Goal: Task Accomplishment & Management: Use online tool/utility

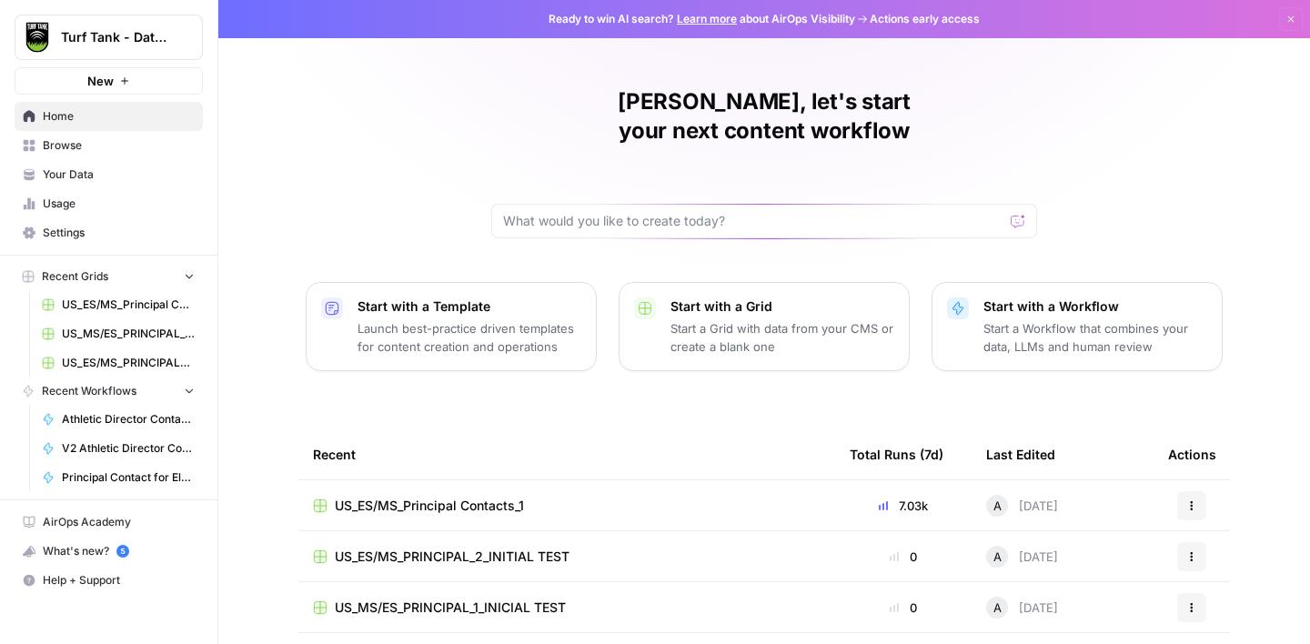
click at [119, 301] on span "US_ES/MS_Principal Contacts_1" at bounding box center [128, 305] width 133 height 16
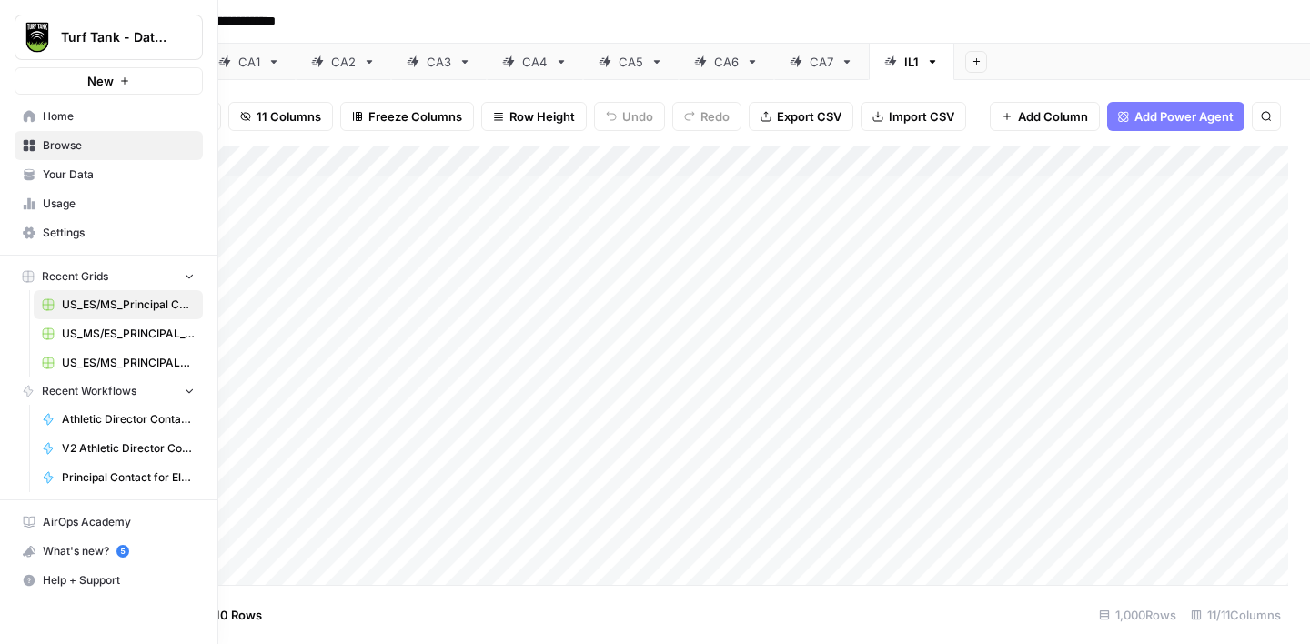
click at [72, 206] on span "Usage" at bounding box center [119, 204] width 152 height 16
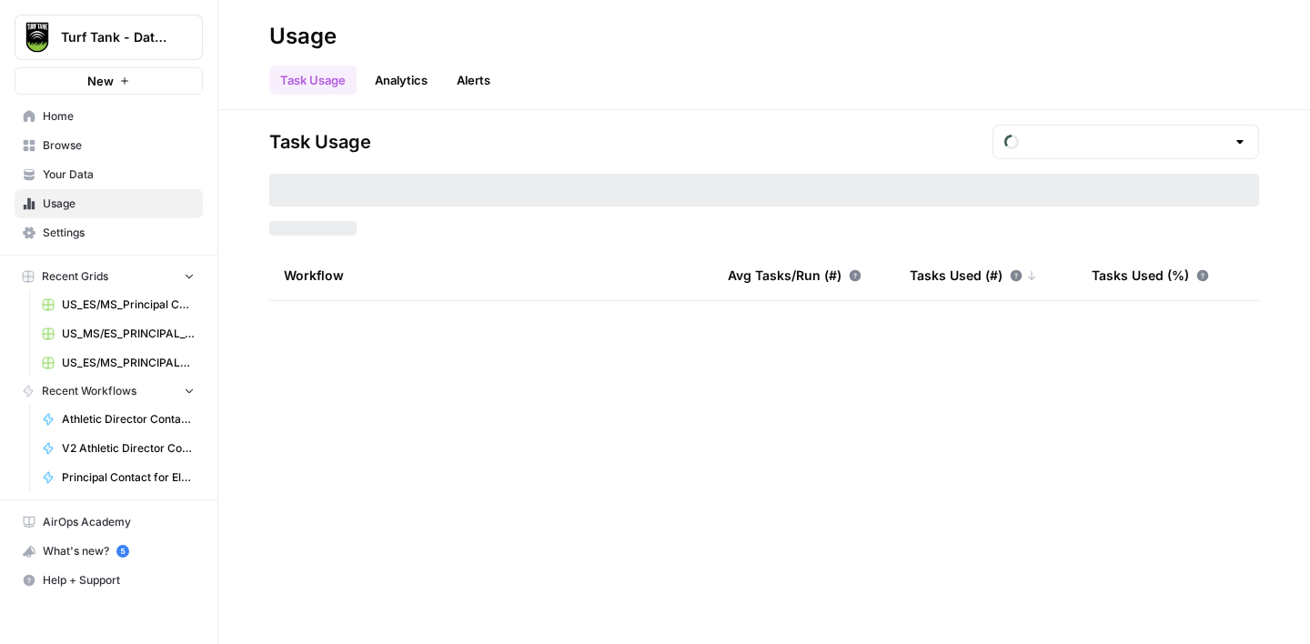
type input "August Tasks"
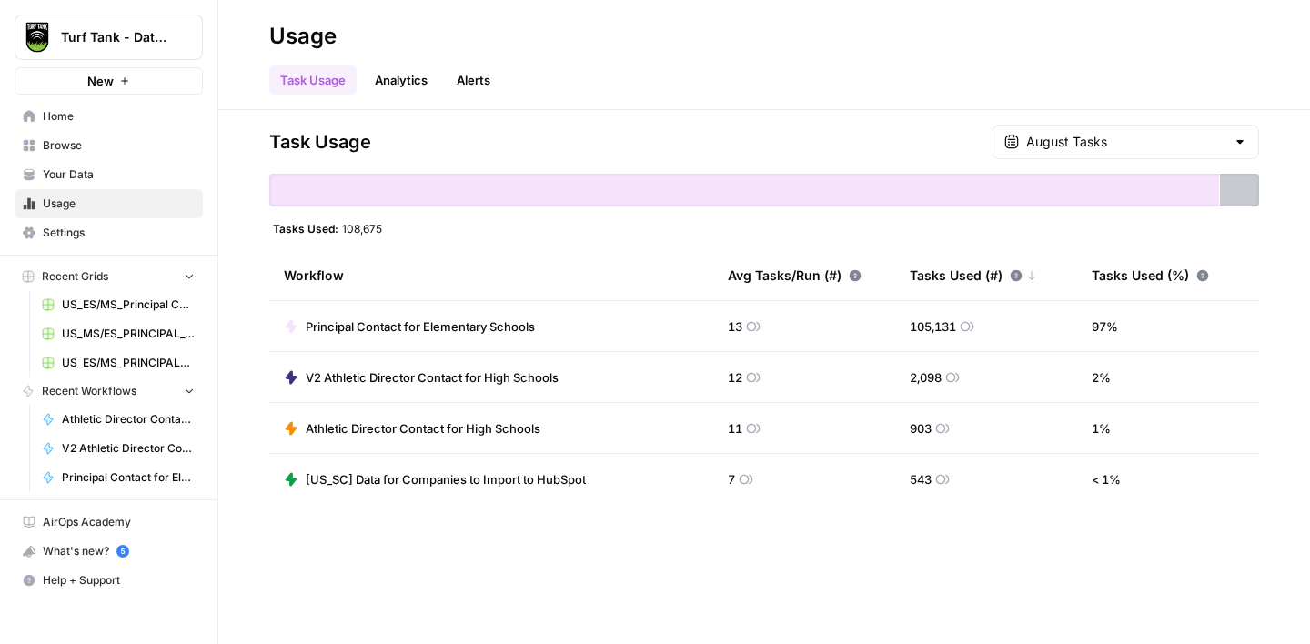
click at [89, 228] on span "Settings" at bounding box center [119, 233] width 152 height 16
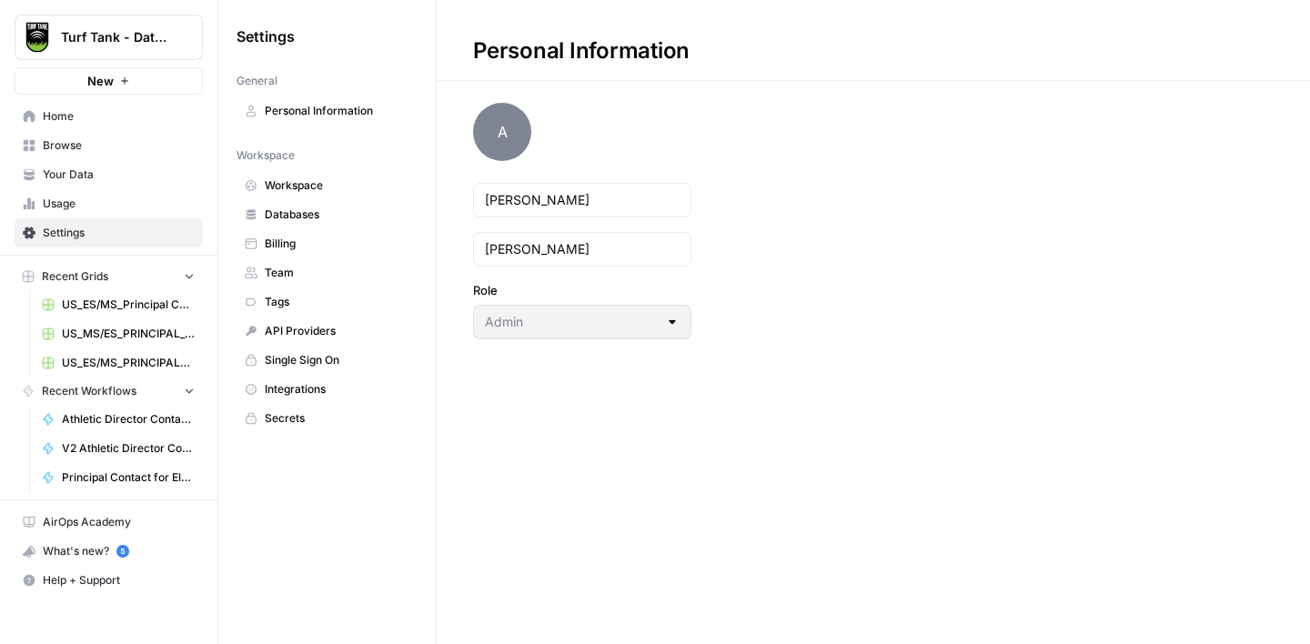
click at [309, 246] on span "Billing" at bounding box center [337, 244] width 145 height 16
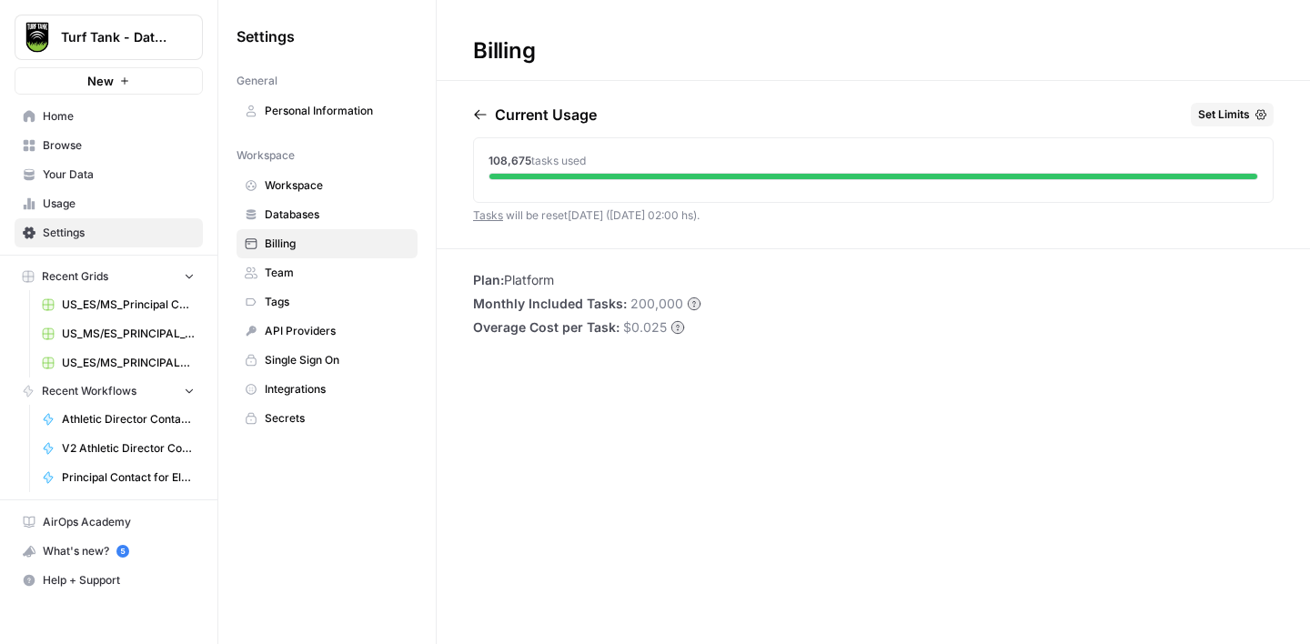
click at [113, 301] on span "US_ES/MS_Principal Contacts_1" at bounding box center [128, 305] width 133 height 16
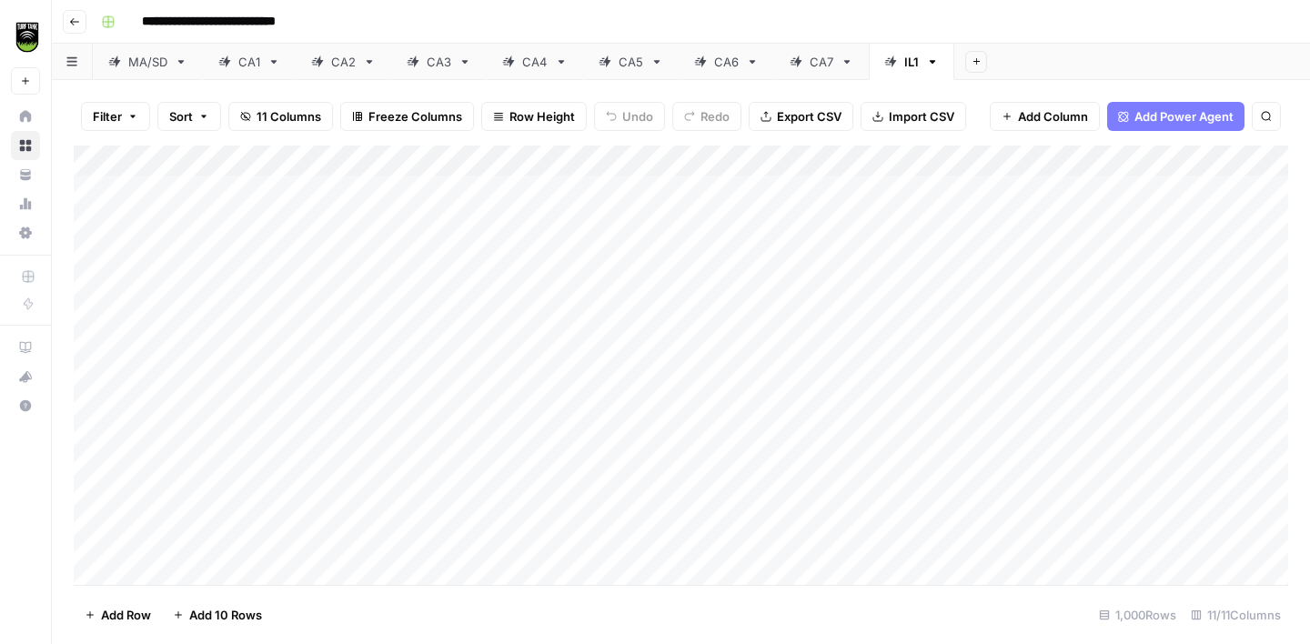
click at [931, 60] on icon "button" at bounding box center [933, 62] width 6 height 4
click at [1000, 129] on span "Duplicate Sheet" at bounding box center [1005, 122] width 87 height 18
click at [990, 66] on div "IL1" at bounding box center [997, 62] width 15 height 18
type input "***"
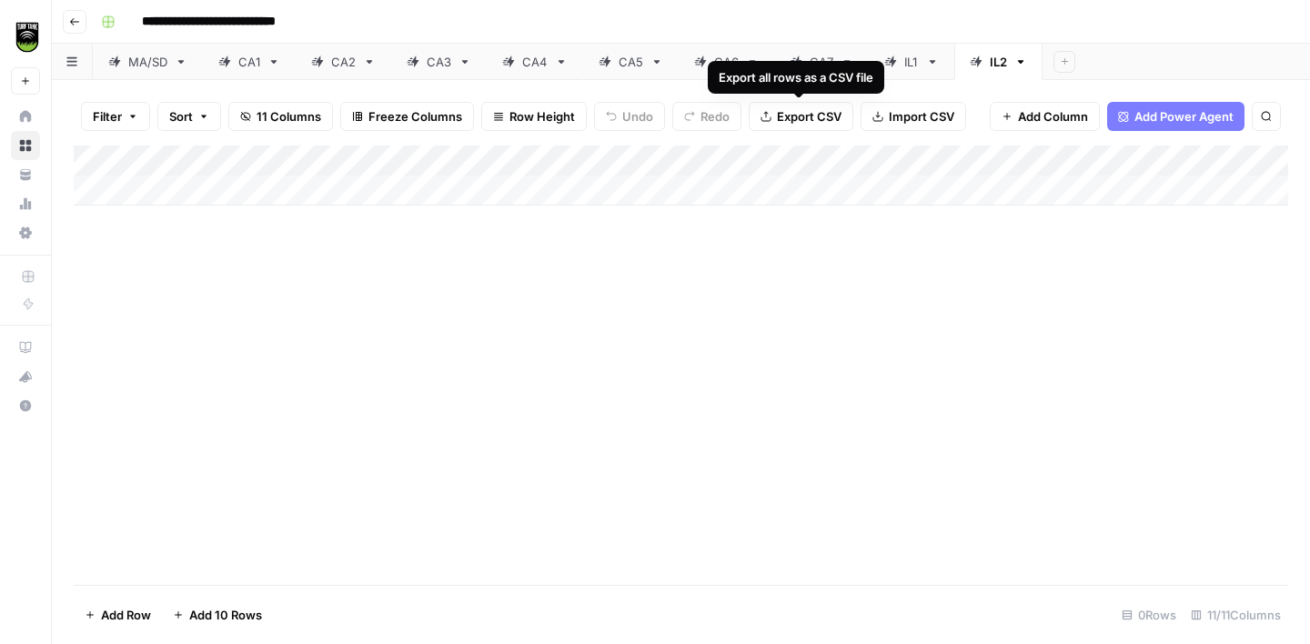
click at [901, 66] on div "IL1" at bounding box center [902, 62] width 35 height 18
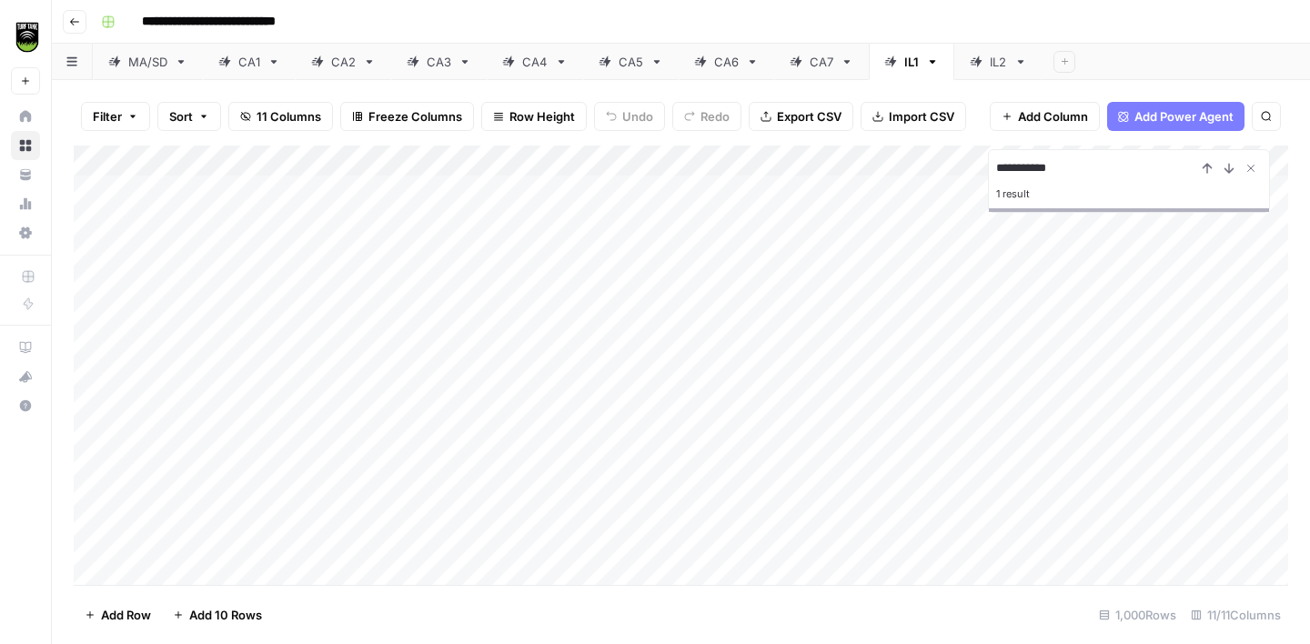
type input "**********"
click at [994, 67] on div "IL2" at bounding box center [998, 62] width 17 height 18
click at [902, 122] on span "Import CSV" at bounding box center [922, 116] width 66 height 18
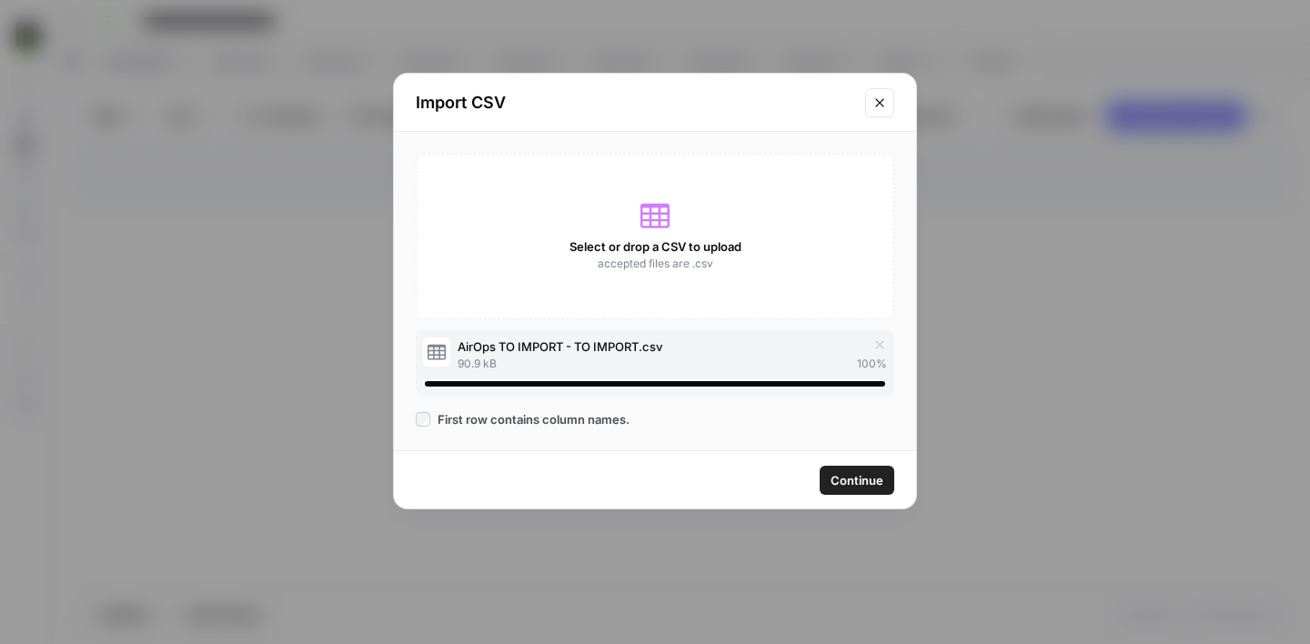
click at [856, 483] on span "Continue" at bounding box center [857, 480] width 53 height 18
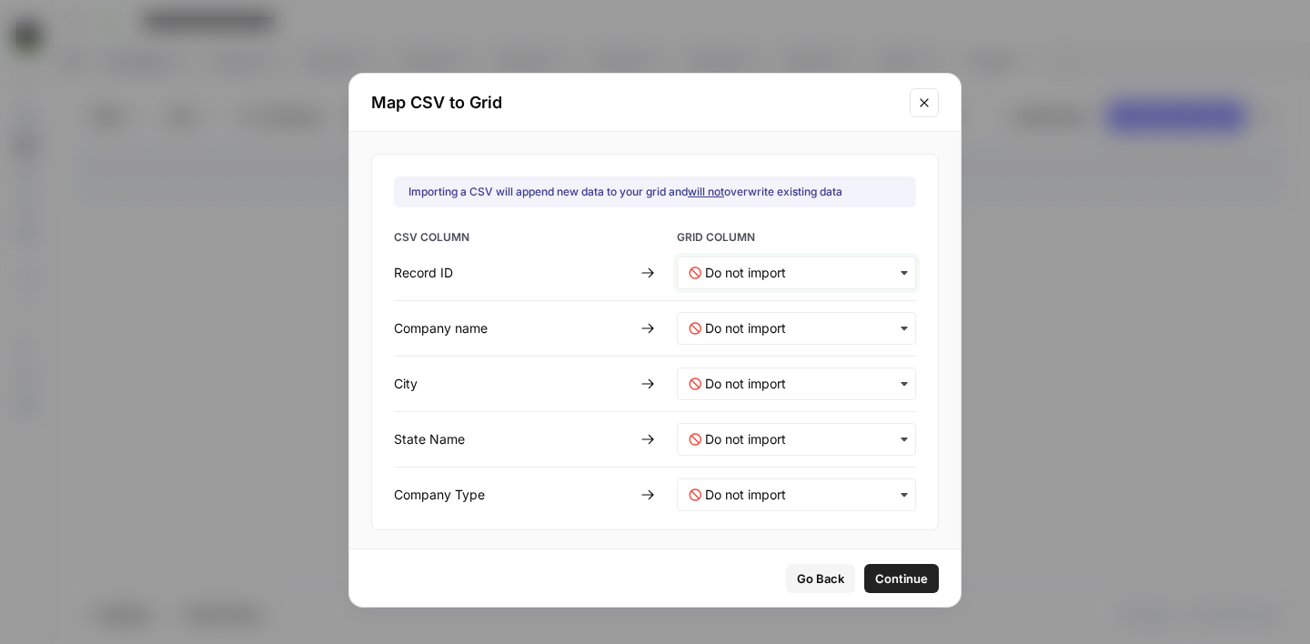
click at [724, 279] on ID-mapping "text" at bounding box center [804, 273] width 199 height 18
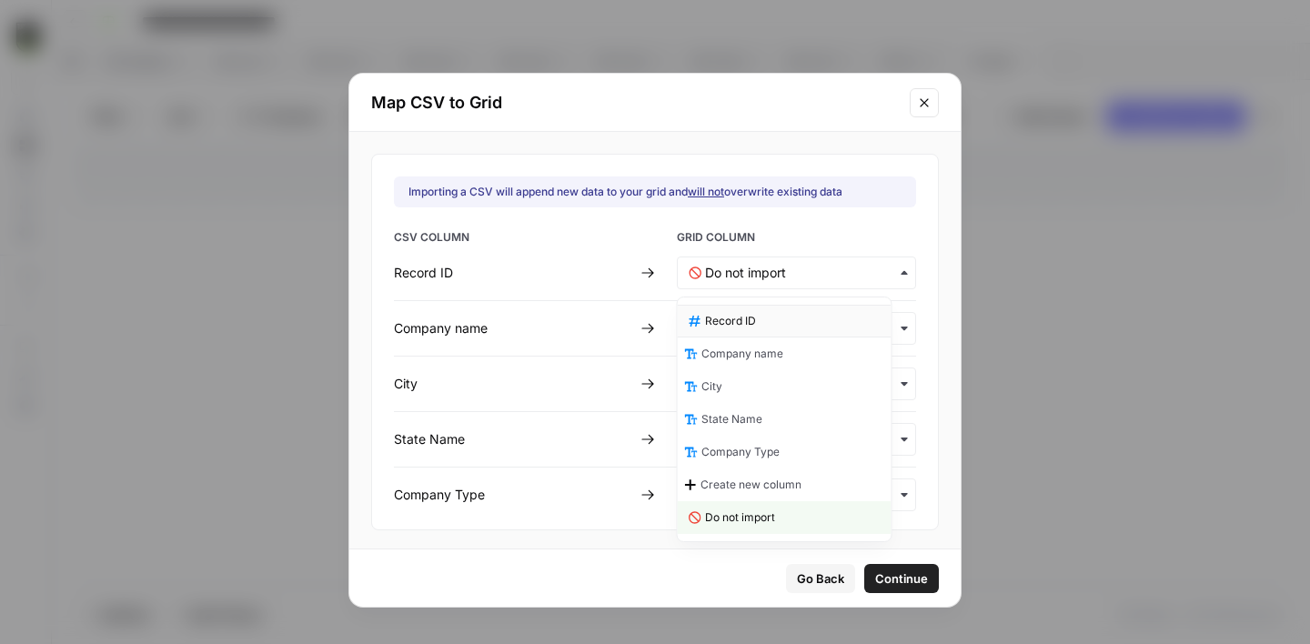
click at [720, 327] on span "Record ID" at bounding box center [730, 321] width 51 height 16
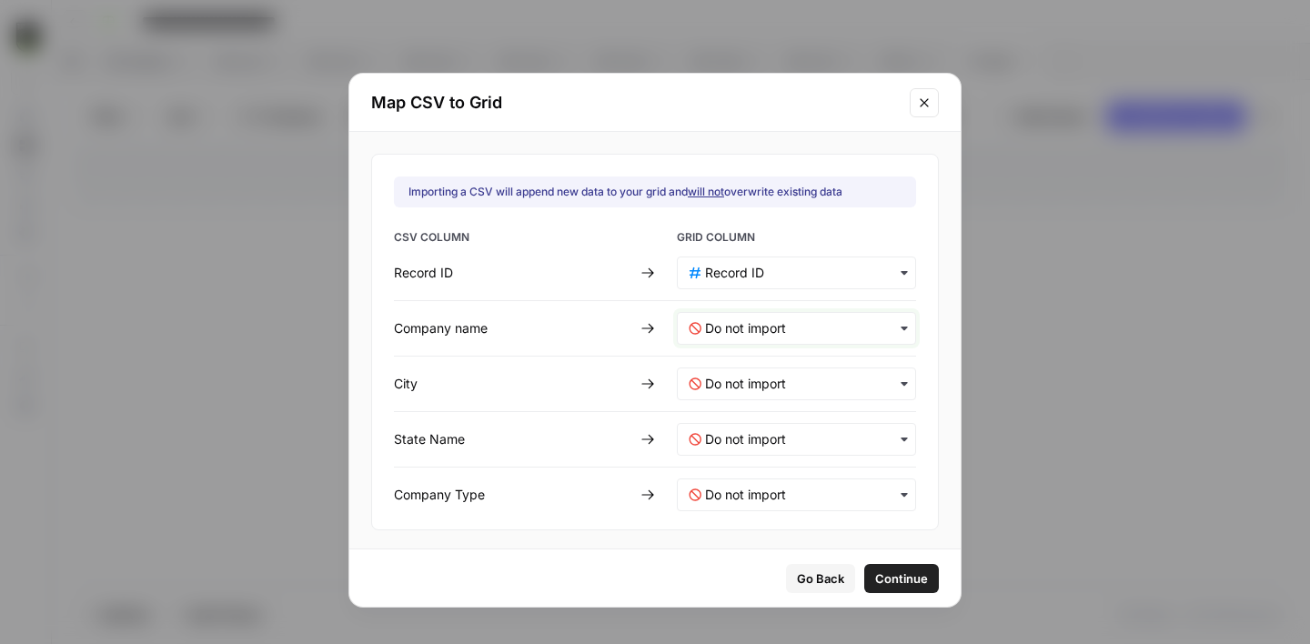
click at [737, 329] on name-mapping "text" at bounding box center [804, 328] width 199 height 18
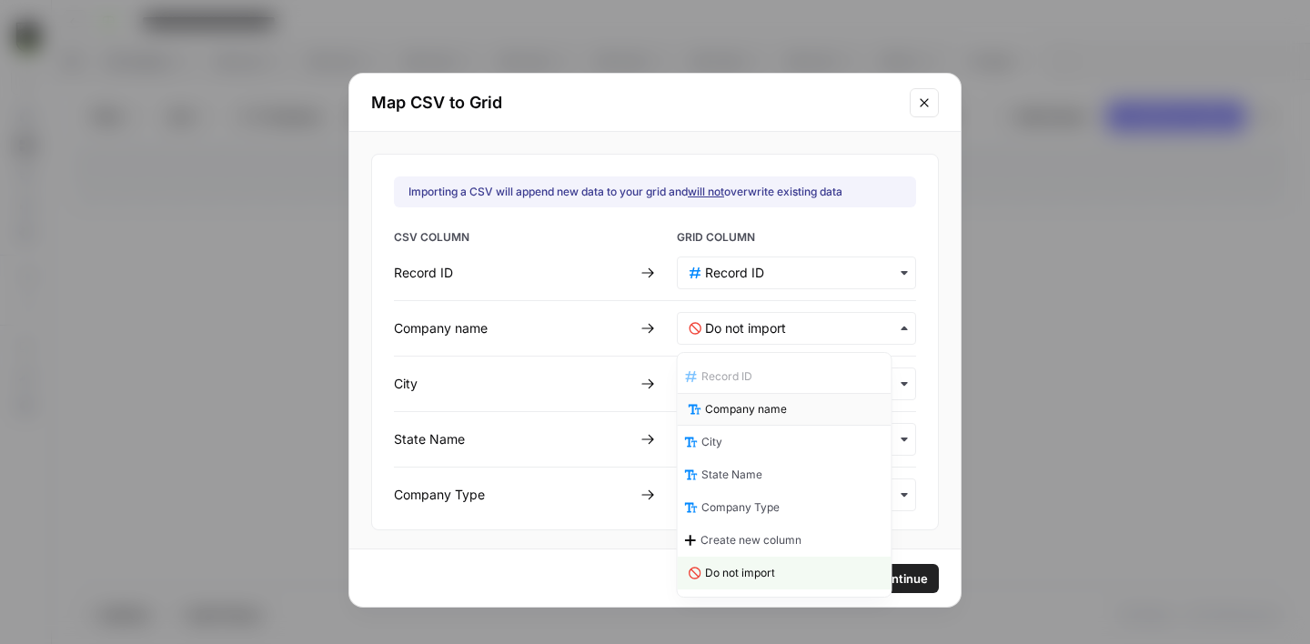
click at [751, 419] on div "Company name" at bounding box center [785, 409] width 214 height 33
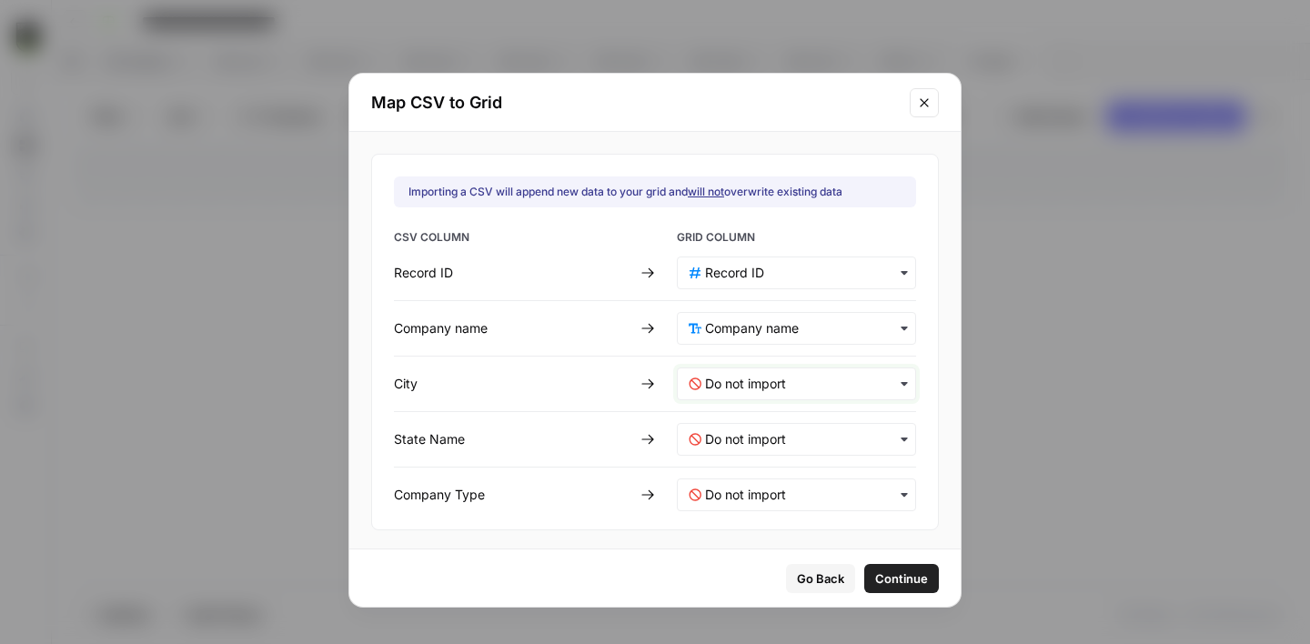
click at [736, 378] on input "text" at bounding box center [804, 384] width 199 height 18
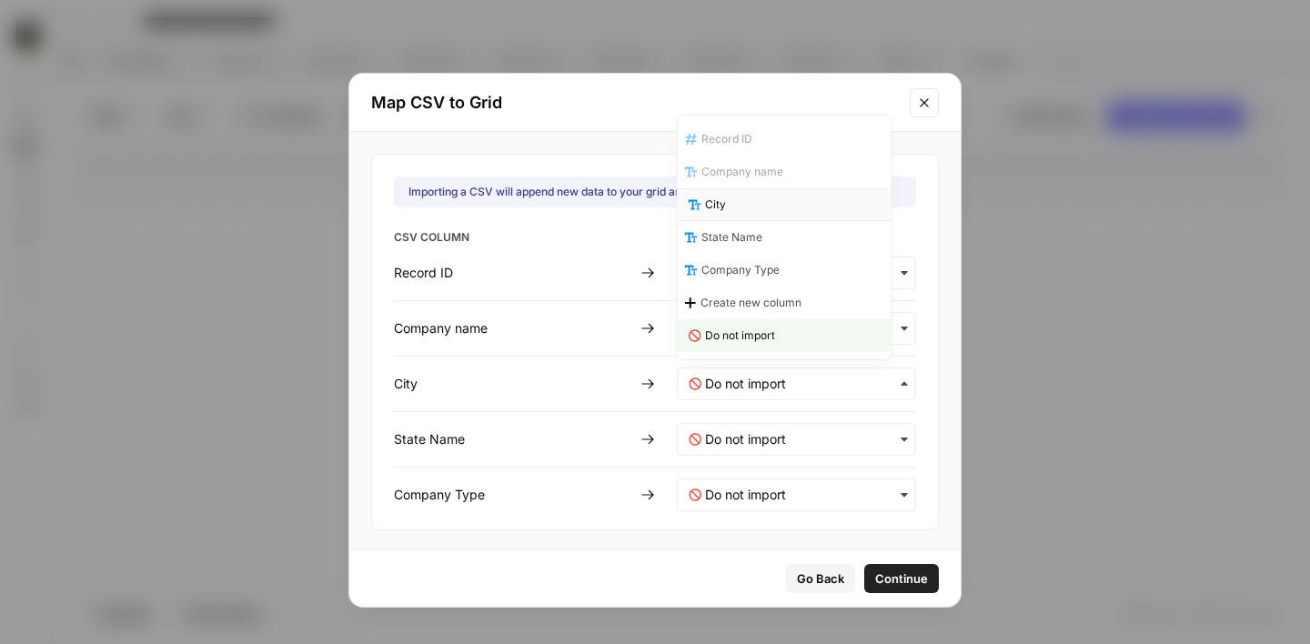
click at [738, 207] on div "City" at bounding box center [785, 204] width 214 height 33
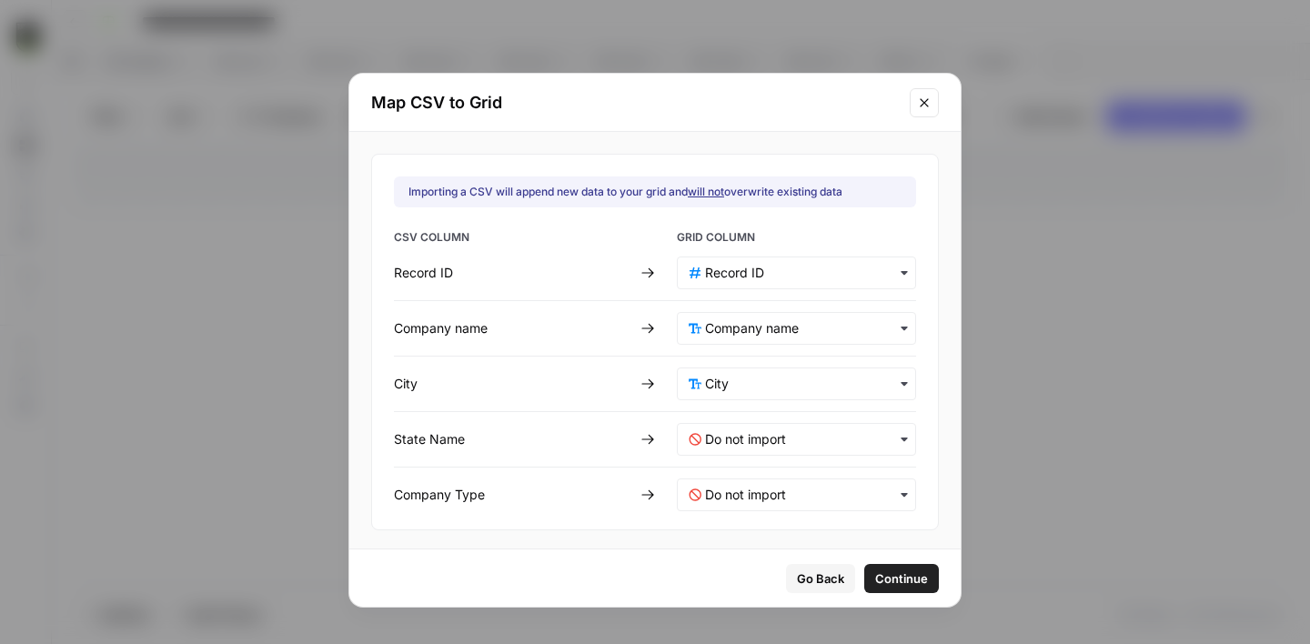
click at [703, 450] on div "button" at bounding box center [796, 439] width 239 height 33
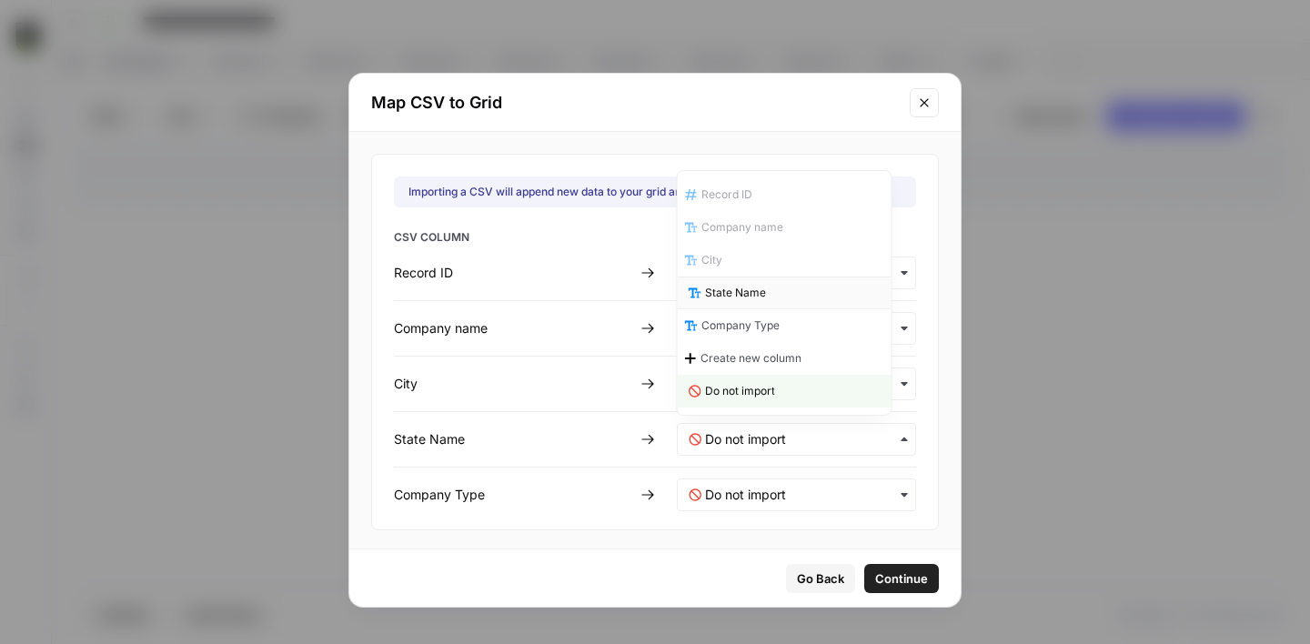
click at [727, 298] on span "State Name" at bounding box center [735, 293] width 61 height 16
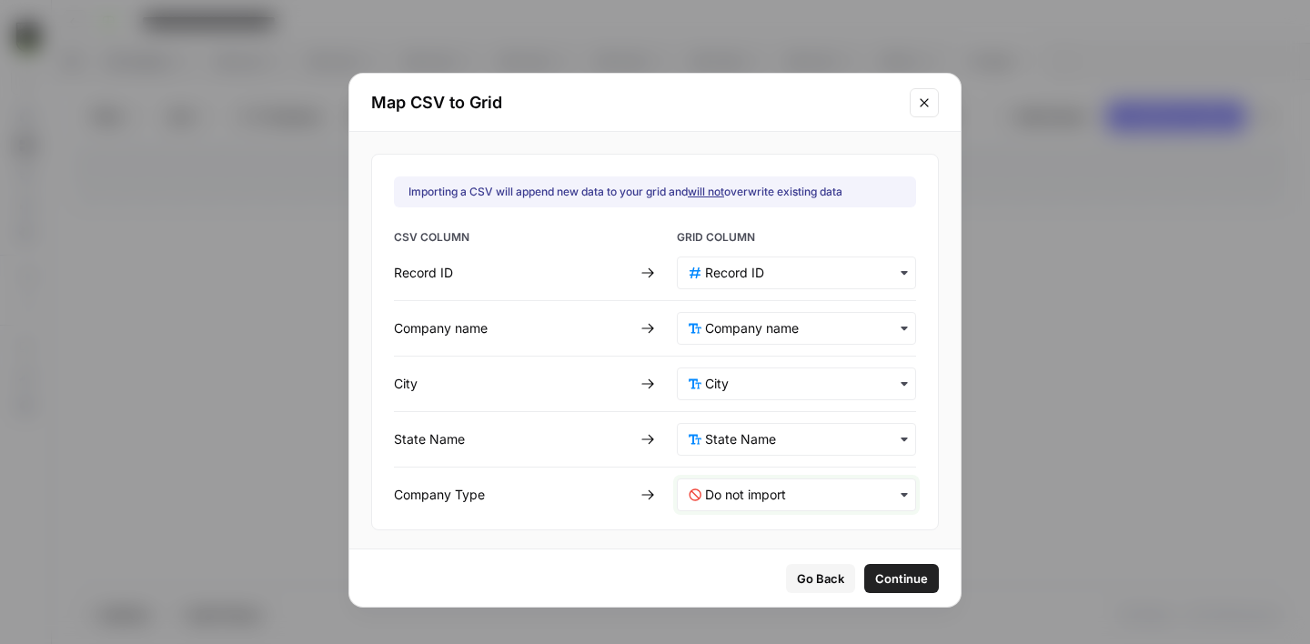
click at [743, 501] on Type-mapping "text" at bounding box center [804, 495] width 199 height 18
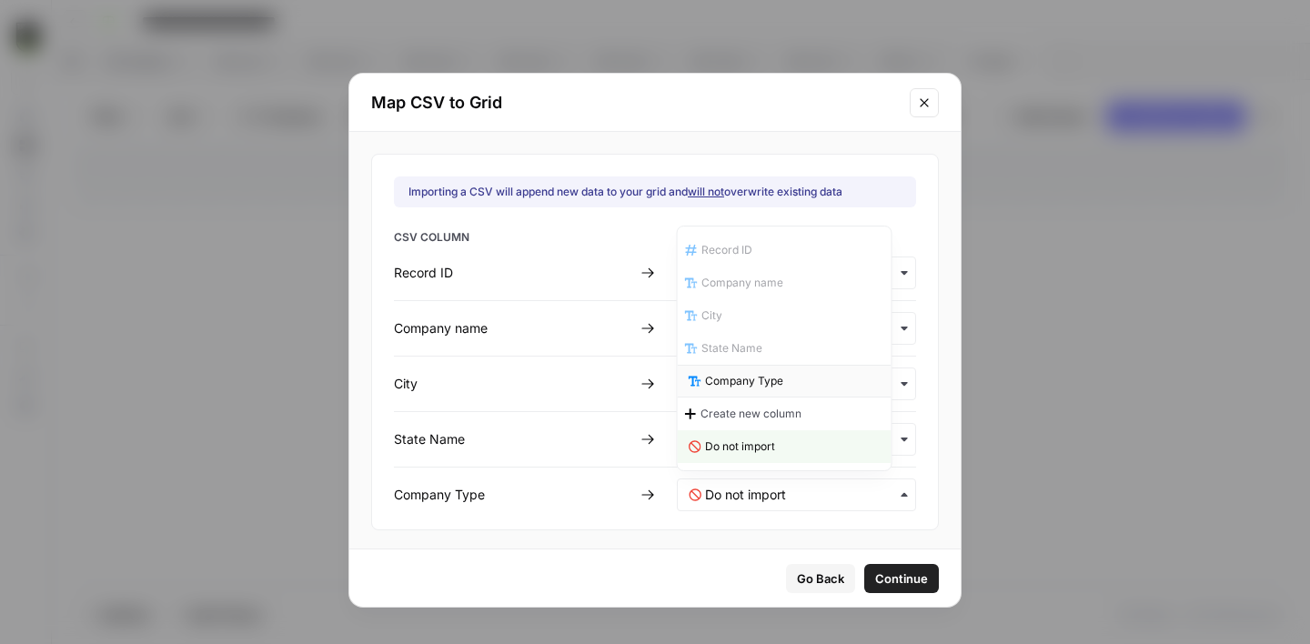
click at [754, 383] on span "Company Type" at bounding box center [744, 381] width 78 height 16
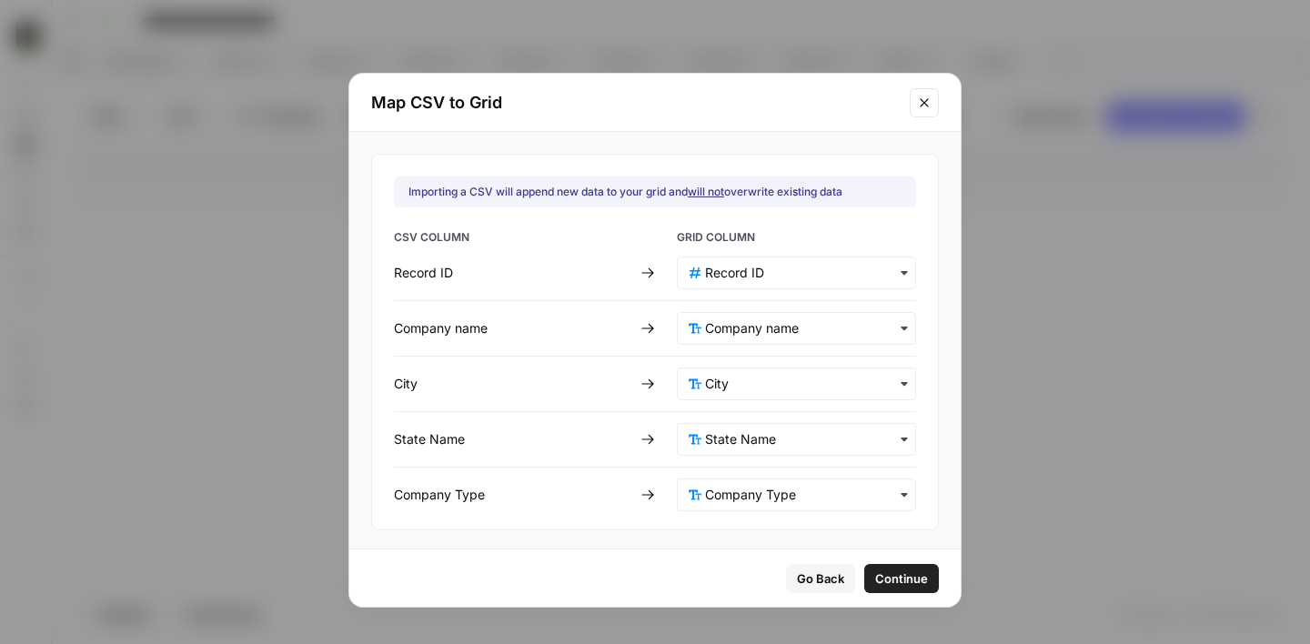
click at [875, 575] on span "Continue" at bounding box center [901, 579] width 53 height 18
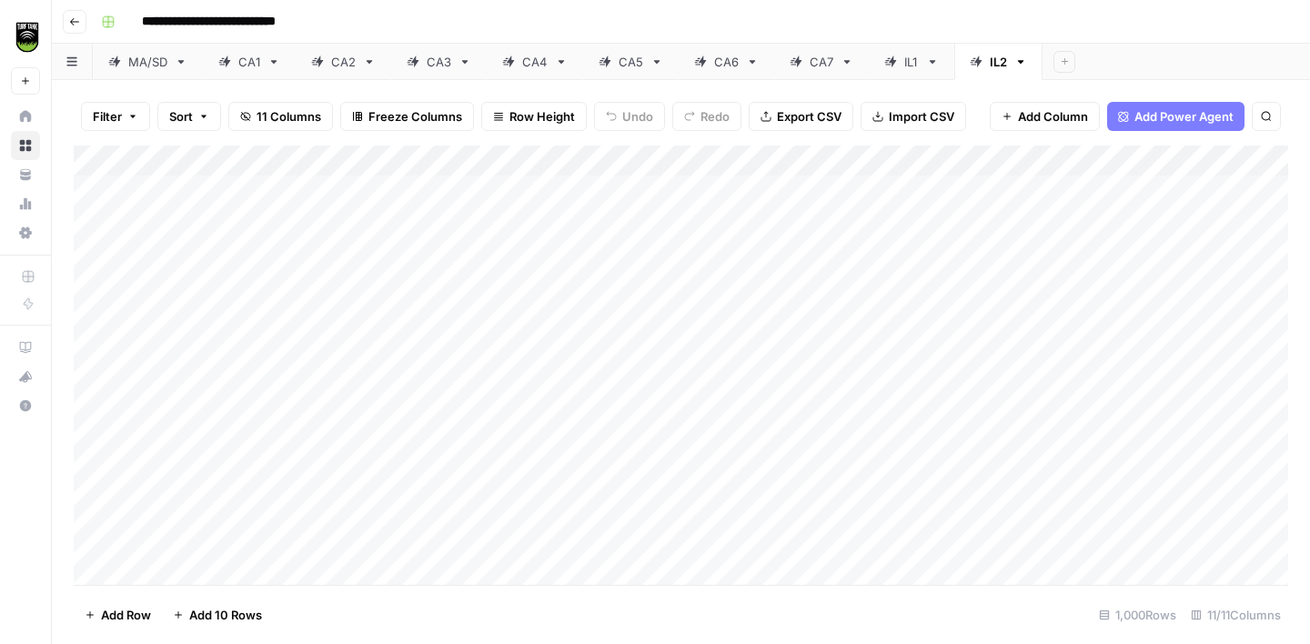
click at [885, 162] on div "Add Column" at bounding box center [681, 366] width 1215 height 440
click at [936, 205] on span "All Rows" at bounding box center [952, 203] width 115 height 18
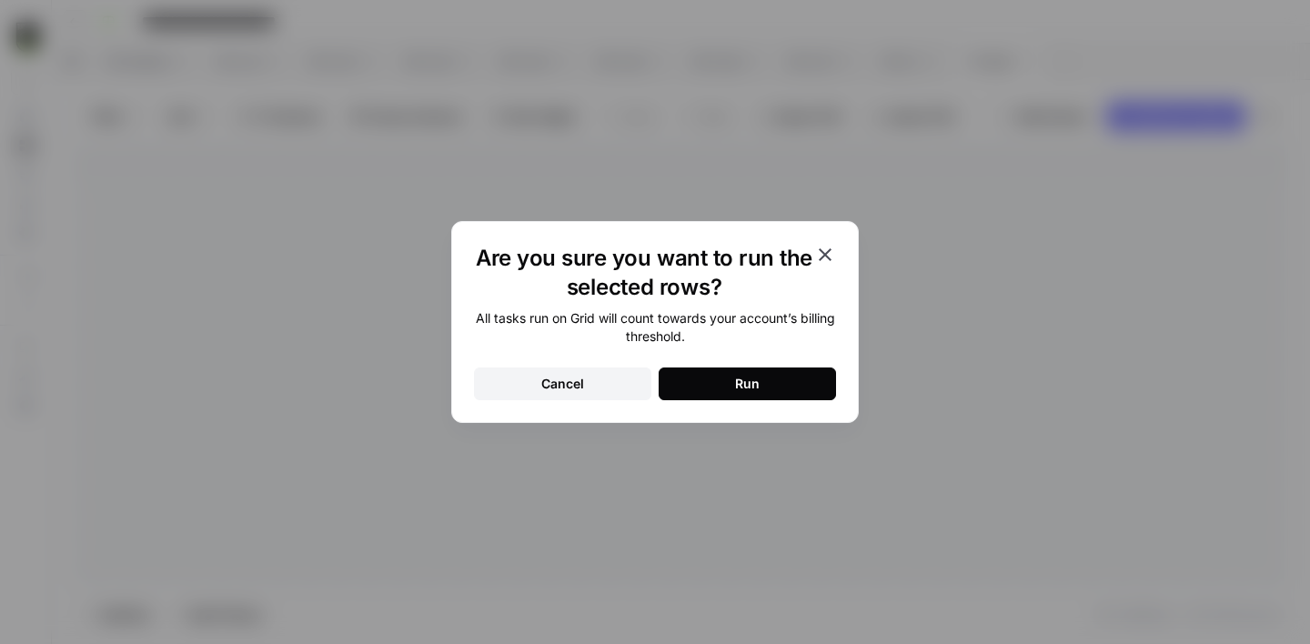
click at [751, 389] on div "Run" at bounding box center [747, 384] width 25 height 18
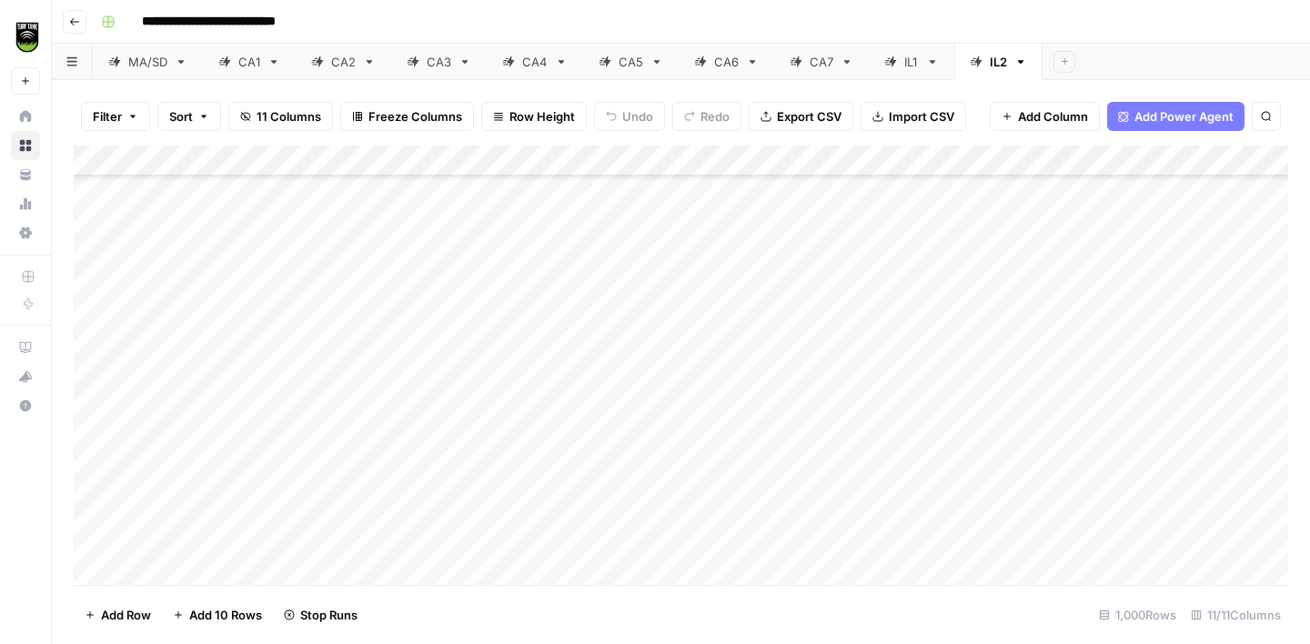
scroll to position [15584, 0]
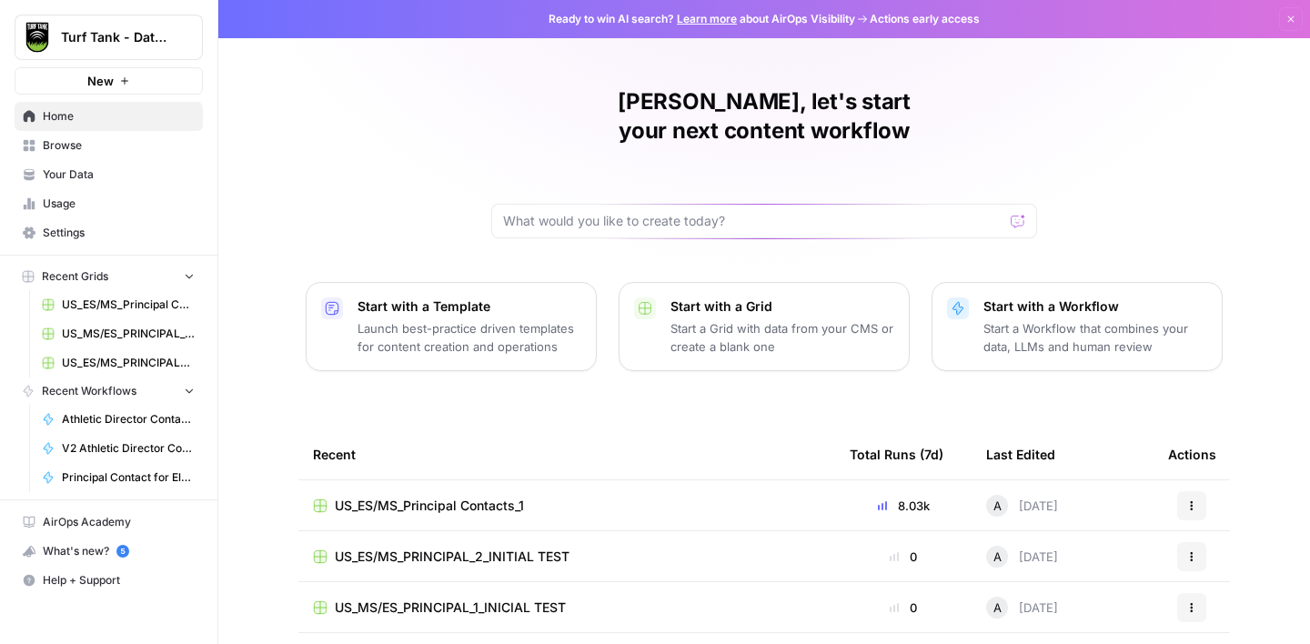
click at [83, 148] on span "Browse" at bounding box center [119, 145] width 152 height 16
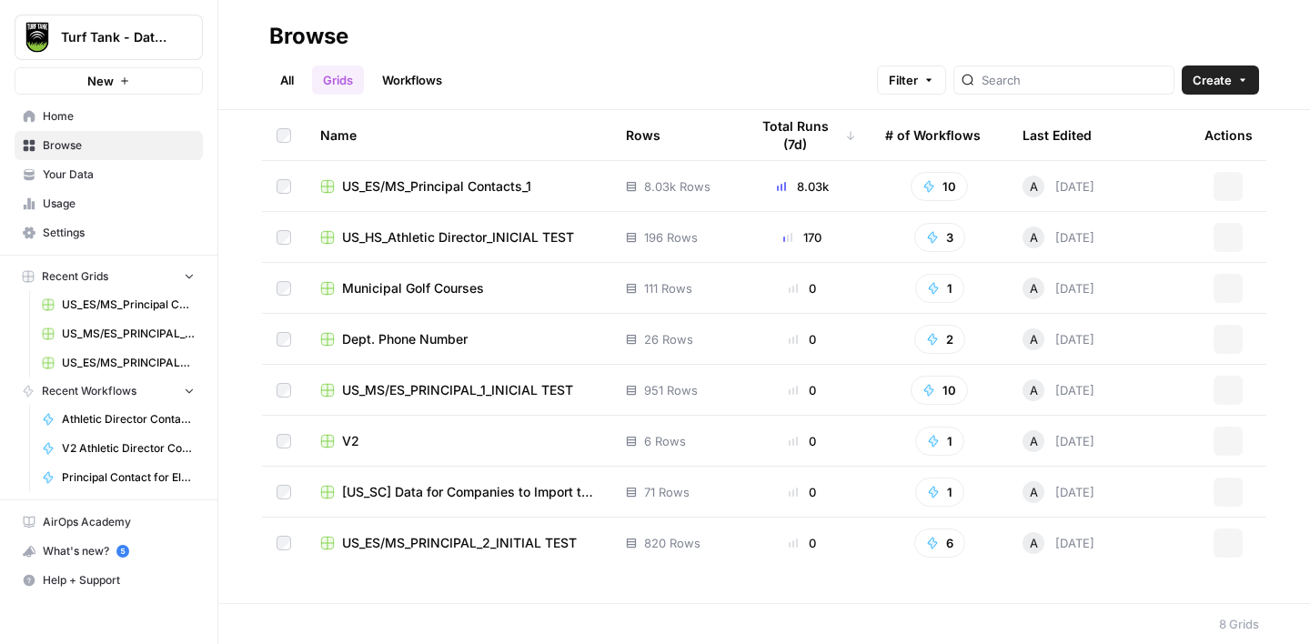
click at [414, 84] on link "Workflows" at bounding box center [412, 80] width 82 height 29
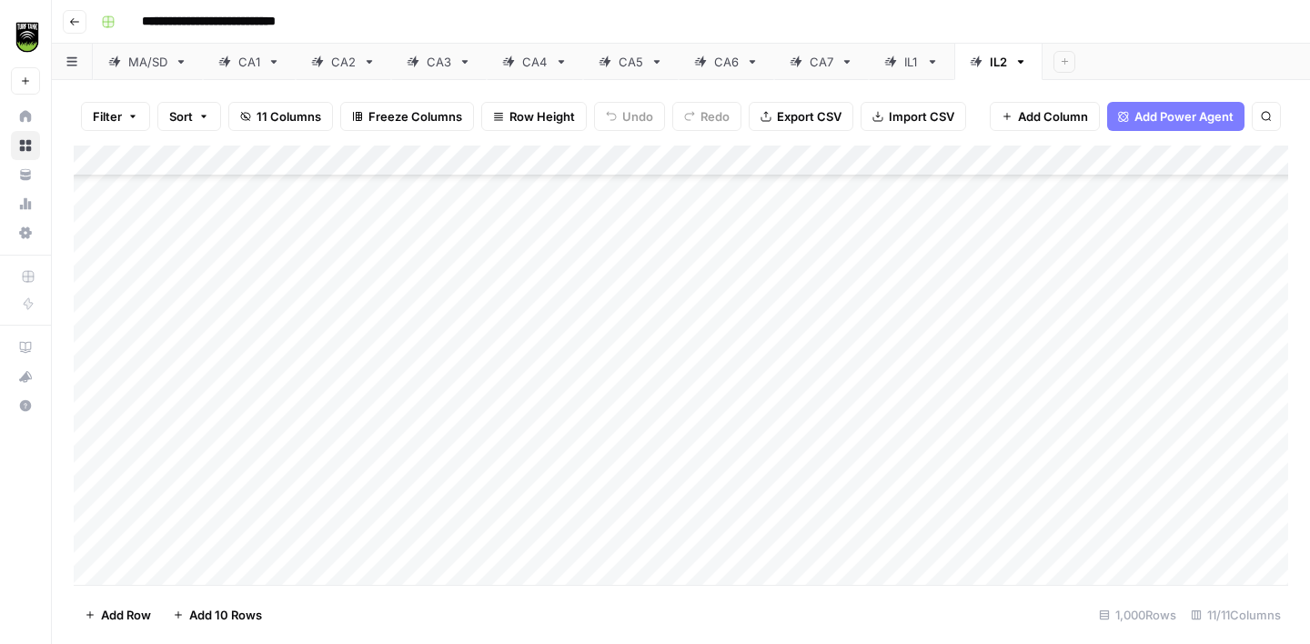
scroll to position [30561, 0]
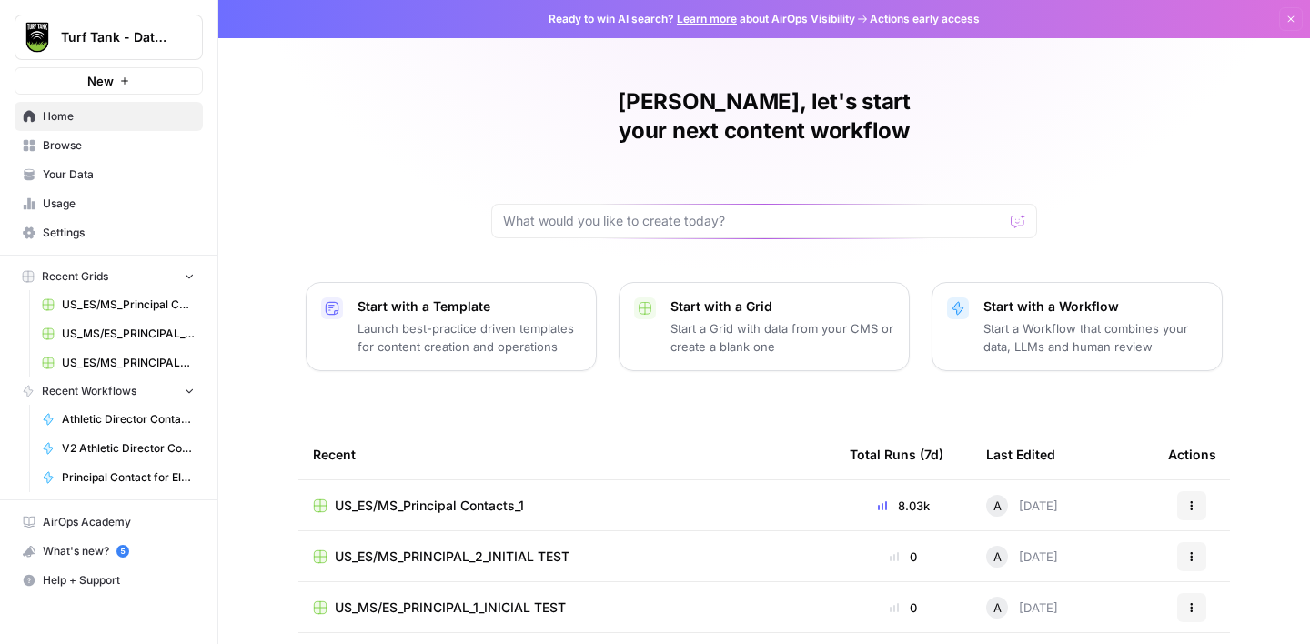
click at [130, 310] on span "US_ES/MS_Principal Contacts_1" at bounding box center [128, 305] width 133 height 16
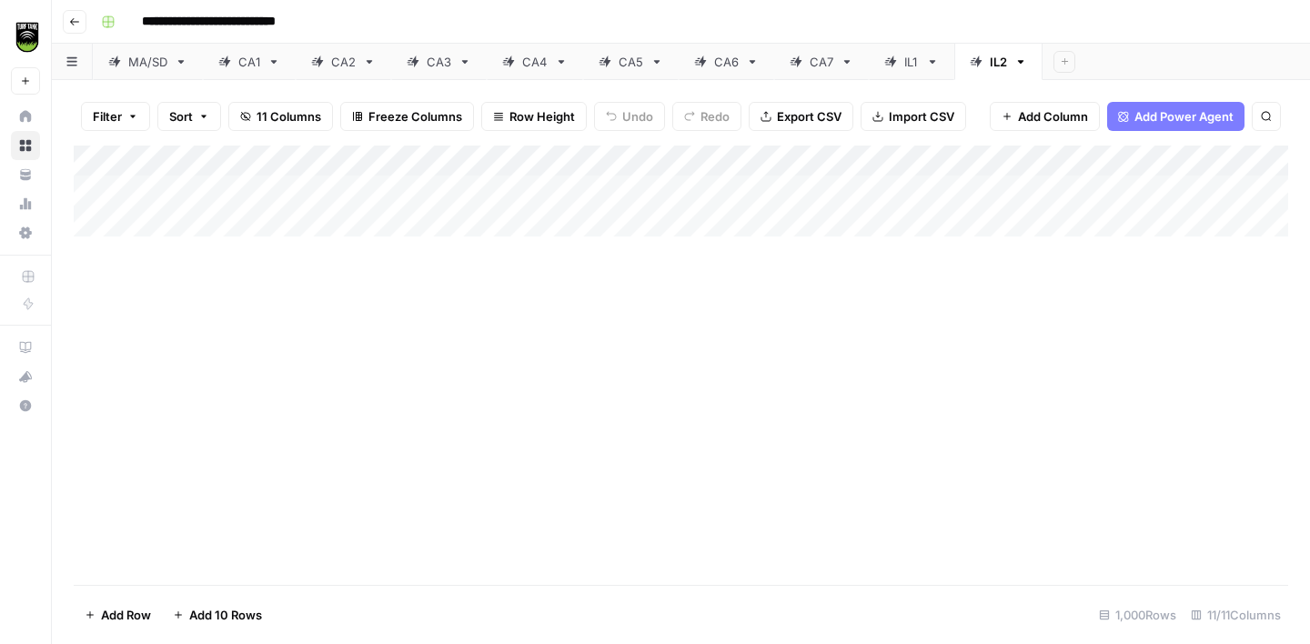
click at [991, 69] on div "IL2" at bounding box center [998, 62] width 17 height 18
click at [819, 117] on span "Export CSV" at bounding box center [809, 116] width 65 height 18
